Goal: Information Seeking & Learning: Learn about a topic

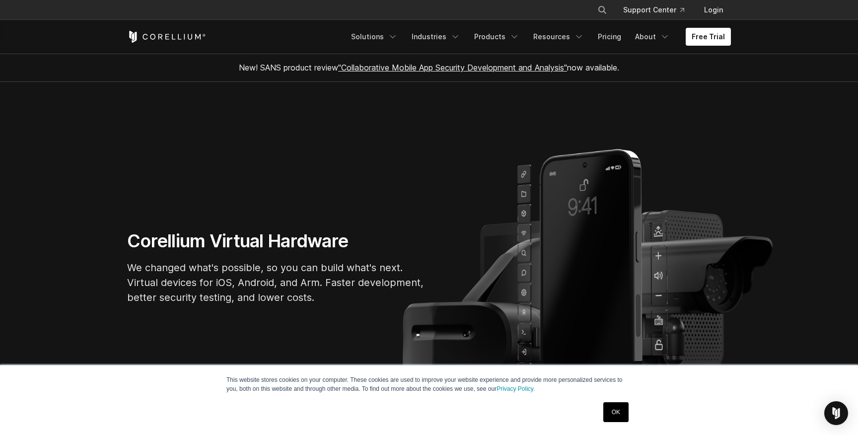
click at [613, 402] on link "OK" at bounding box center [615, 412] width 25 height 20
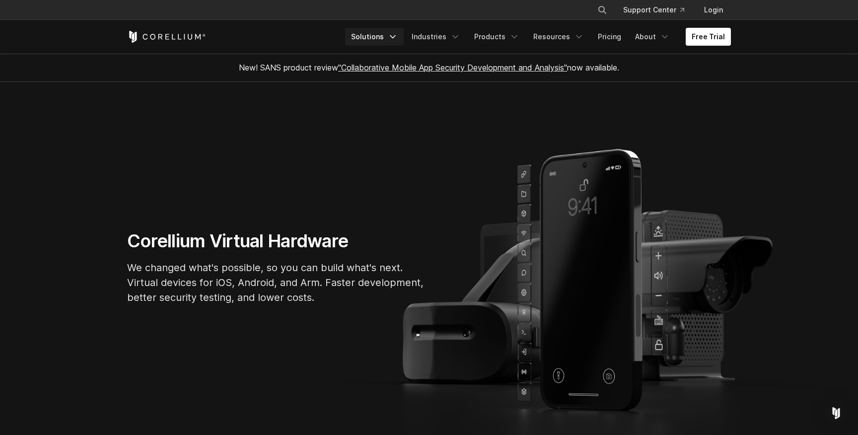
click at [386, 33] on link "Solutions" at bounding box center [374, 37] width 59 height 18
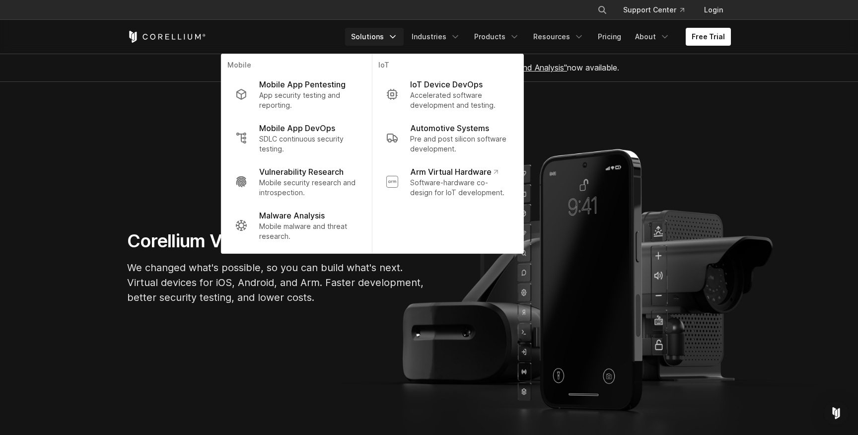
click at [356, 360] on section "Corellium Virtual Hardware We changed what's possible, so you can build what's …" at bounding box center [429, 271] width 858 height 378
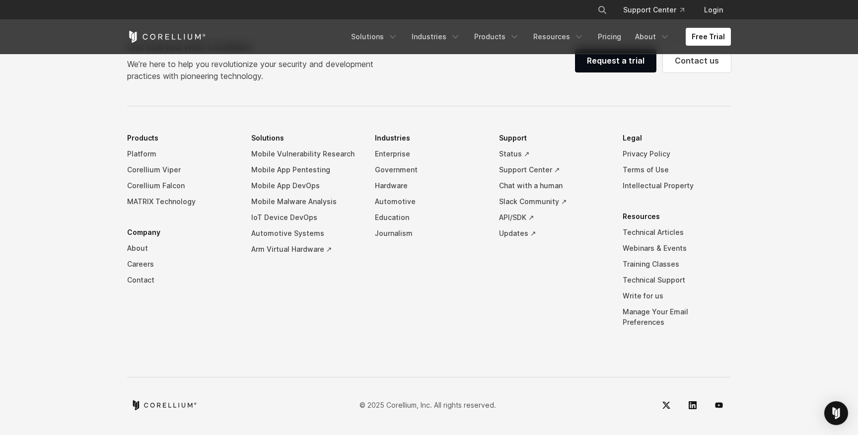
scroll to position [2333, 0]
drag, startPoint x: 435, startPoint y: 109, endPoint x: 461, endPoint y: 261, distance: 153.5
click at [461, 261] on div "Get started with Corellium We’re here to help you revolutionize your security a…" at bounding box center [428, 229] width 623 height 378
drag, startPoint x: 474, startPoint y: 86, endPoint x: 650, endPoint y: 286, distance: 265.5
click at [651, 286] on div "Get started with Corellium We’re here to help you revolutionize your security a…" at bounding box center [428, 229] width 623 height 378
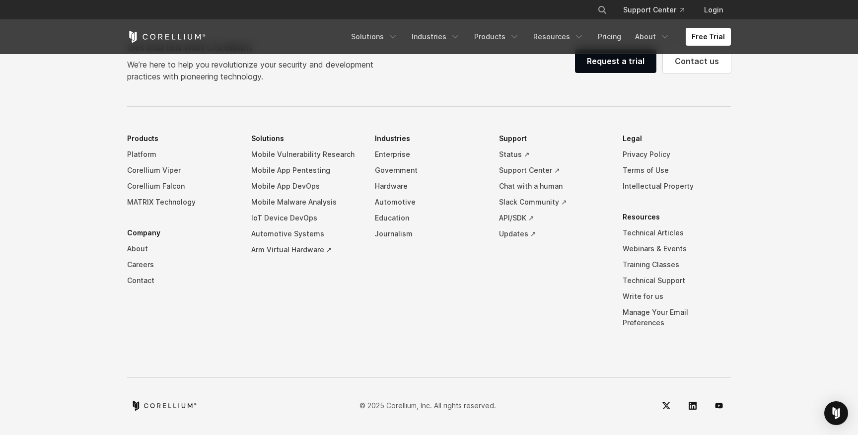
click at [603, 289] on li "Support Status ↗ Support Center ↗ Chat with a human Slack Community ↗ API/SDK ↗…" at bounding box center [553, 238] width 108 height 215
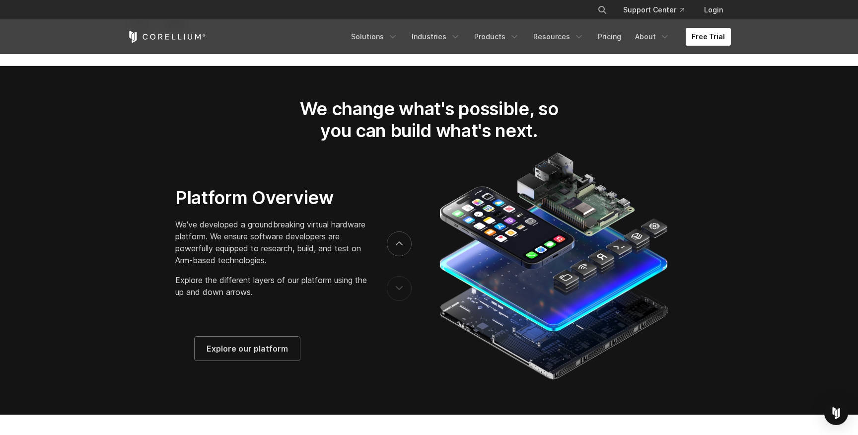
scroll to position [1530, 0]
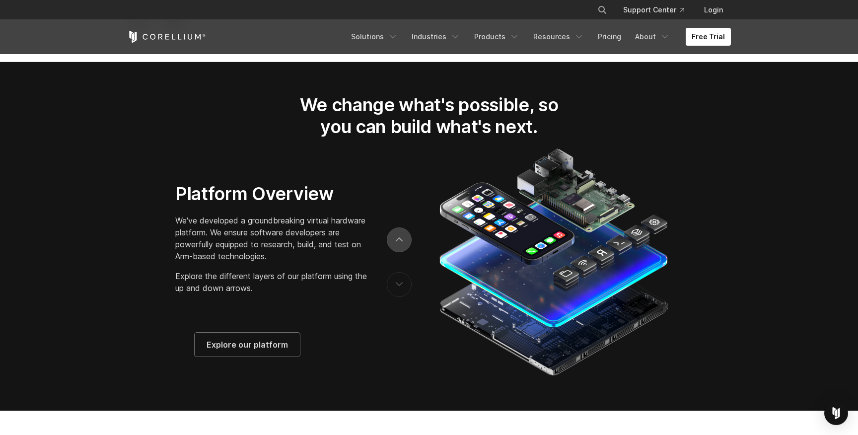
click at [403, 250] on button "next" at bounding box center [399, 239] width 25 height 25
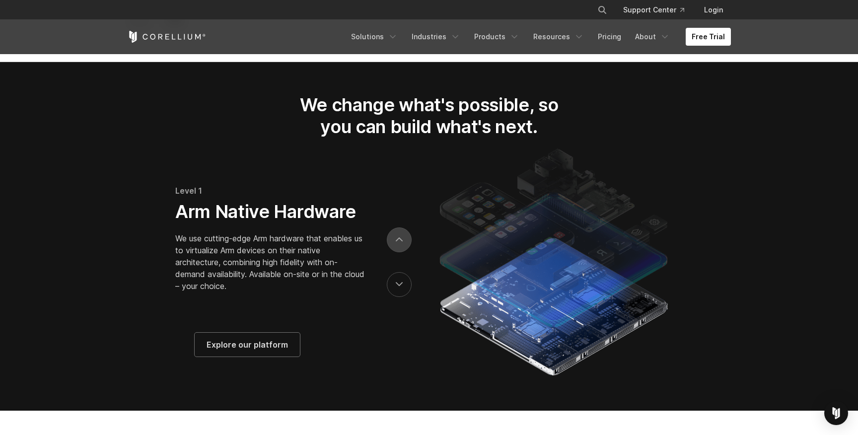
click at [403, 251] on button "next" at bounding box center [399, 239] width 25 height 25
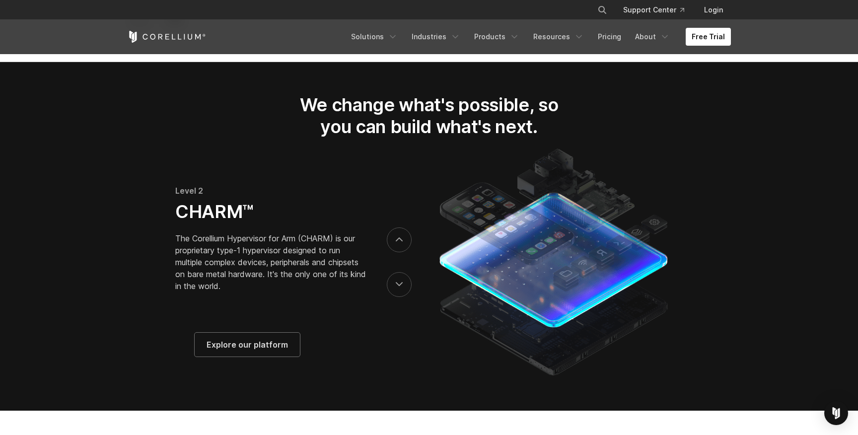
click at [408, 257] on div at bounding box center [399, 261] width 25 height 89
click at [397, 252] on button "next" at bounding box center [399, 239] width 25 height 25
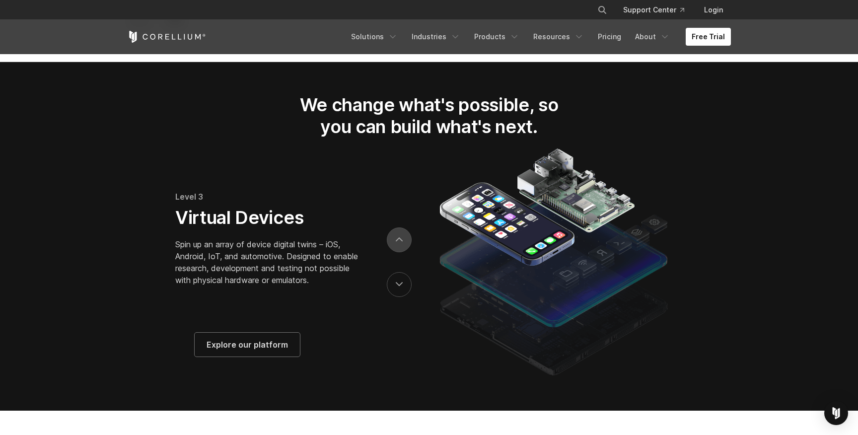
click at [397, 252] on button "next" at bounding box center [399, 239] width 25 height 25
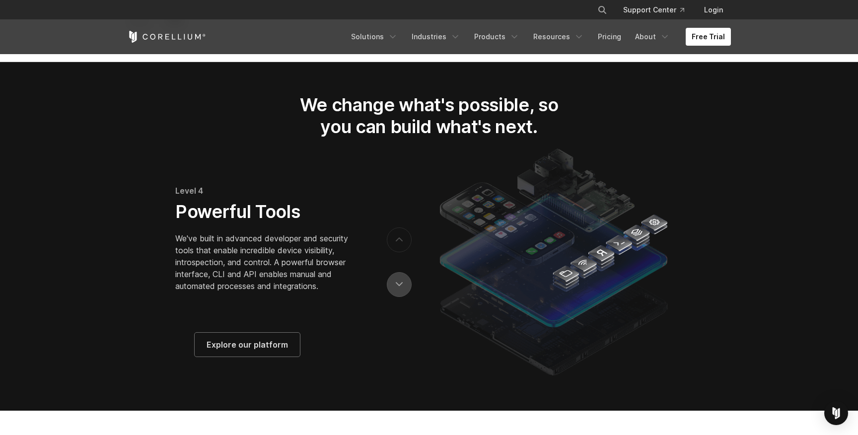
click at [404, 297] on button "previous" at bounding box center [399, 284] width 25 height 25
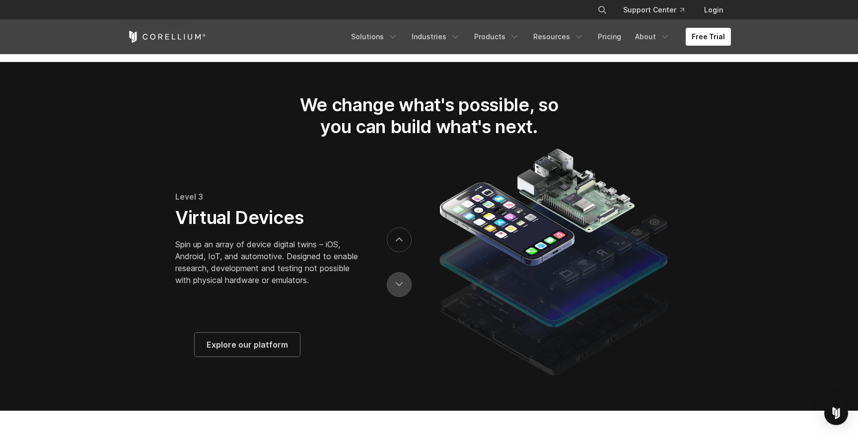
click at [404, 297] on button "previous" at bounding box center [399, 284] width 25 height 25
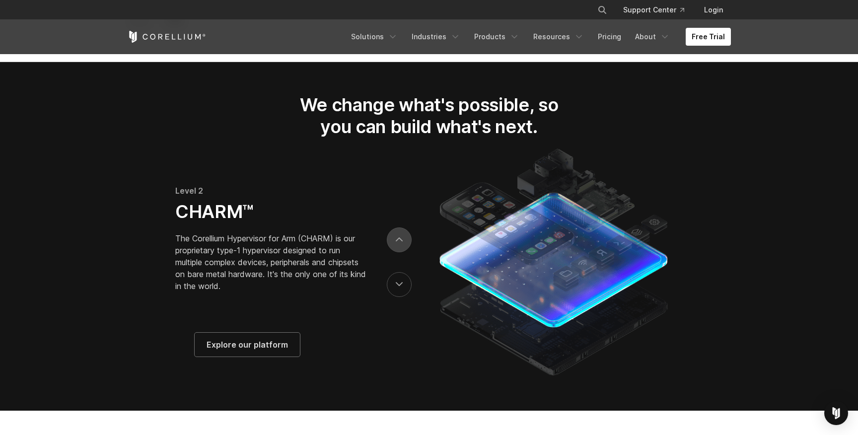
click at [400, 241] on button "next" at bounding box center [399, 239] width 25 height 25
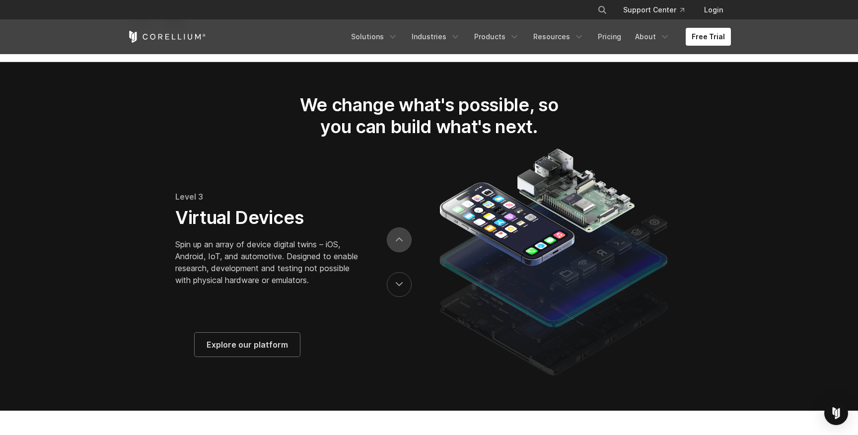
click at [403, 245] on button "next" at bounding box center [399, 239] width 25 height 25
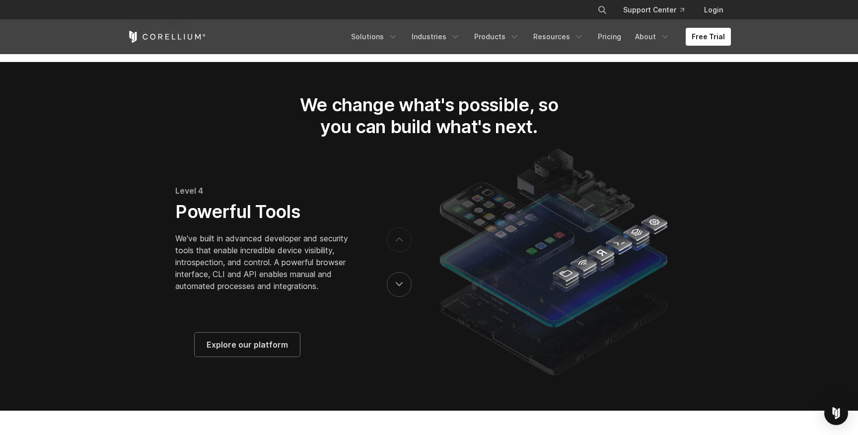
click at [403, 245] on button "next" at bounding box center [399, 239] width 25 height 25
click at [395, 288] on button "previous" at bounding box center [399, 284] width 25 height 25
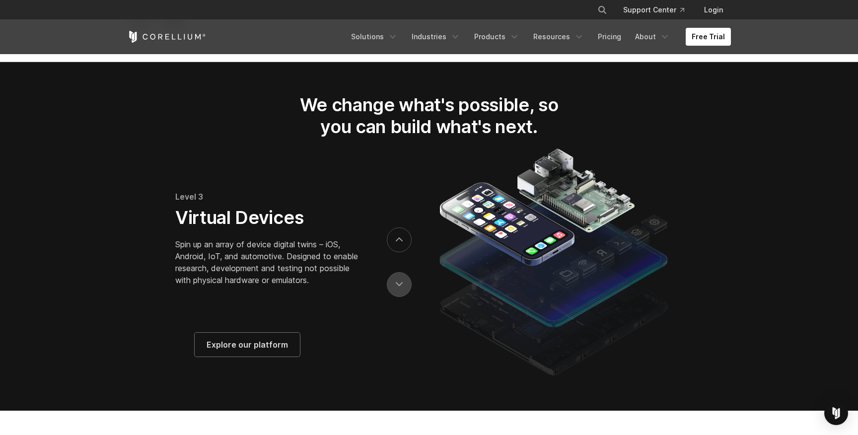
click at [395, 288] on button "previous" at bounding box center [399, 284] width 25 height 25
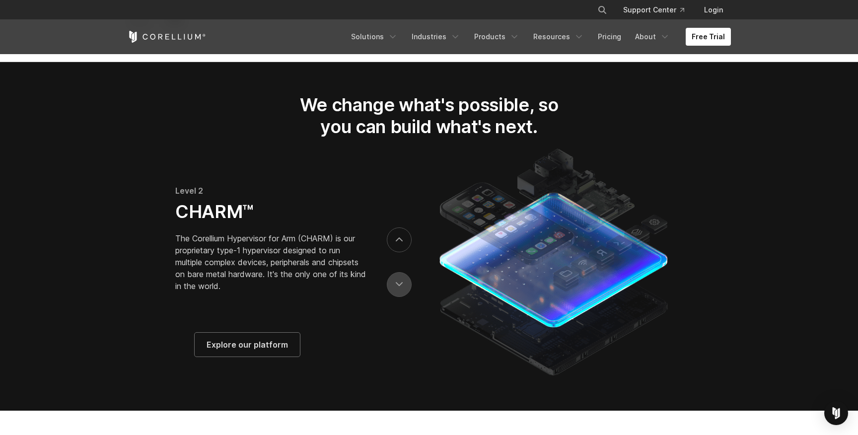
click at [395, 285] on button "previous" at bounding box center [399, 284] width 25 height 25
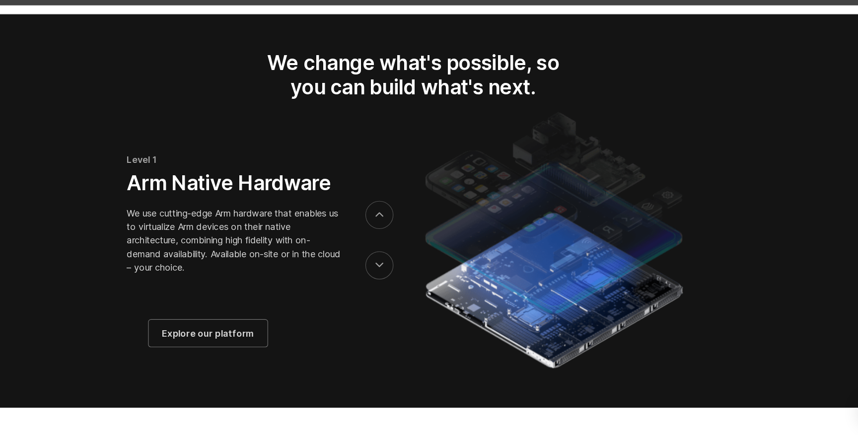
scroll to position [1530, 0]
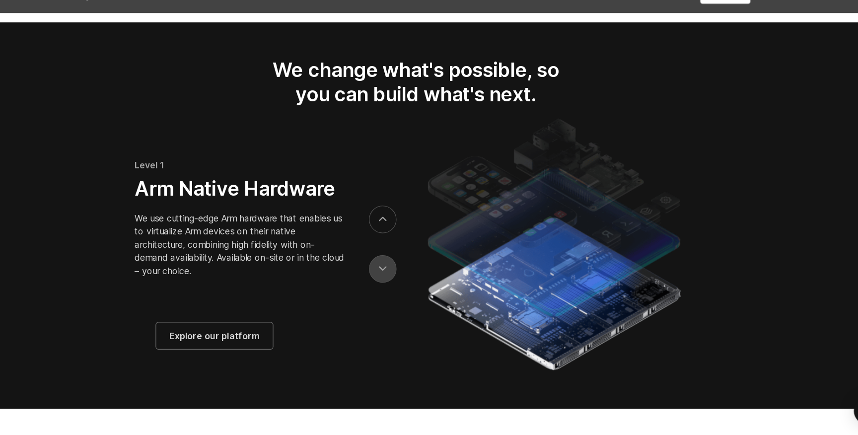
click at [394, 294] on button "previous" at bounding box center [399, 284] width 25 height 25
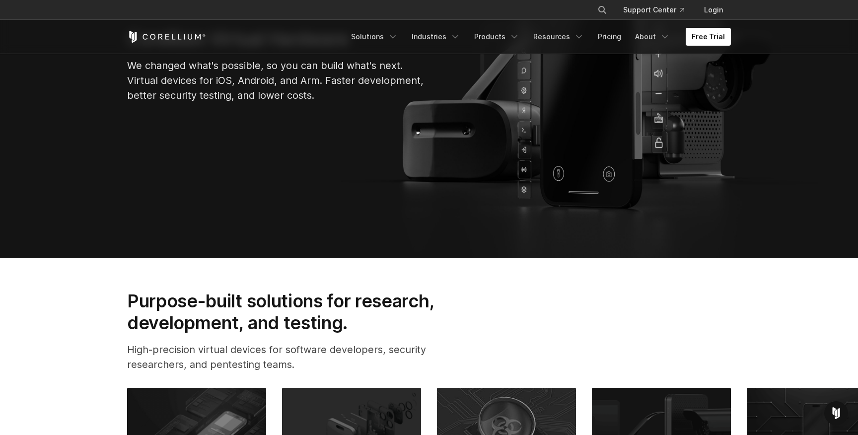
scroll to position [0, 0]
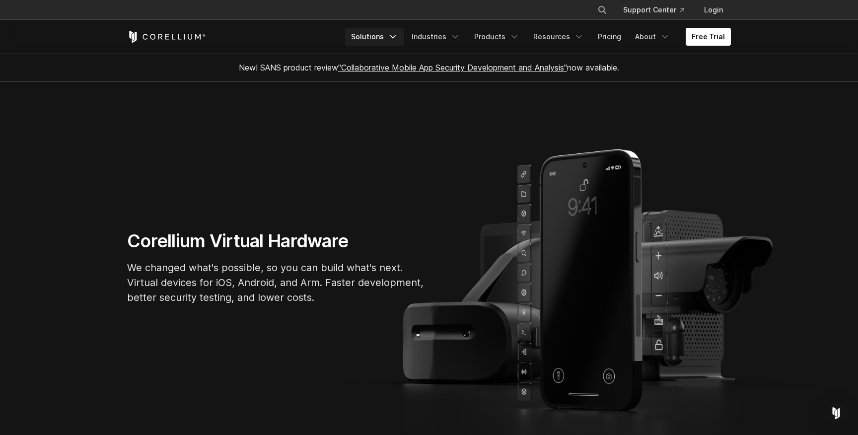
click at [376, 34] on link "Solutions" at bounding box center [374, 37] width 59 height 18
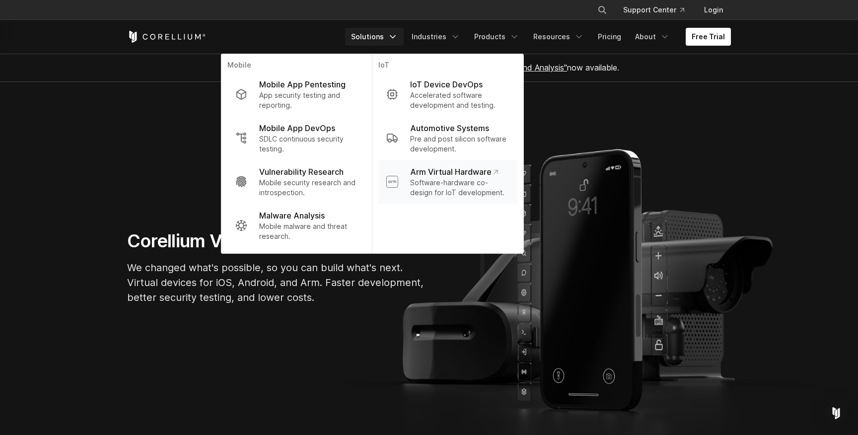
click at [454, 191] on p "Software-hardware co-design for IoT development." at bounding box center [459, 188] width 99 height 20
